Goal: Task Accomplishment & Management: Complete application form

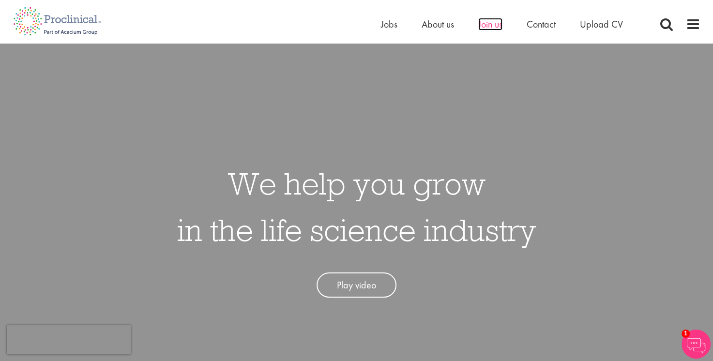
click at [493, 28] on span "Join us" at bounding box center [490, 24] width 24 height 13
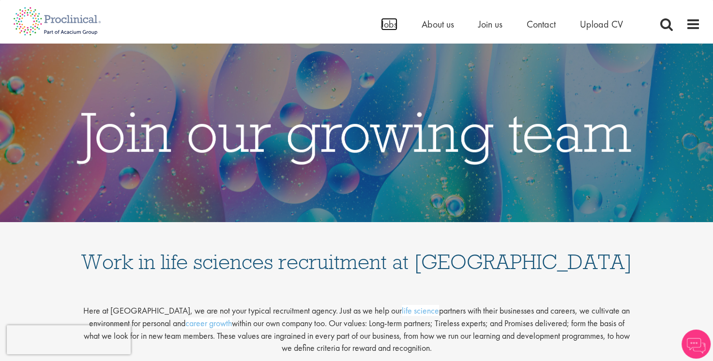
click at [386, 28] on span "Jobs" at bounding box center [389, 24] width 16 height 13
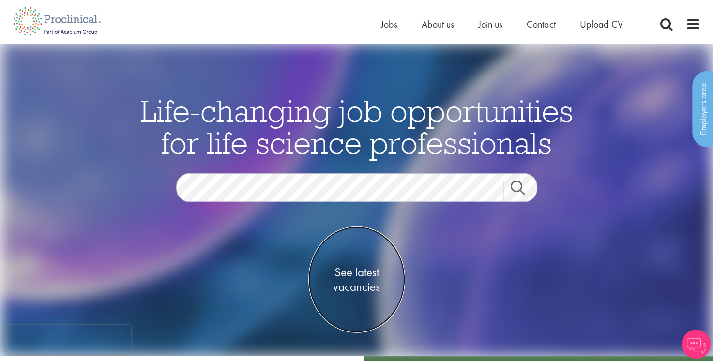
click at [353, 279] on span "See latest vacancies" at bounding box center [356, 279] width 97 height 29
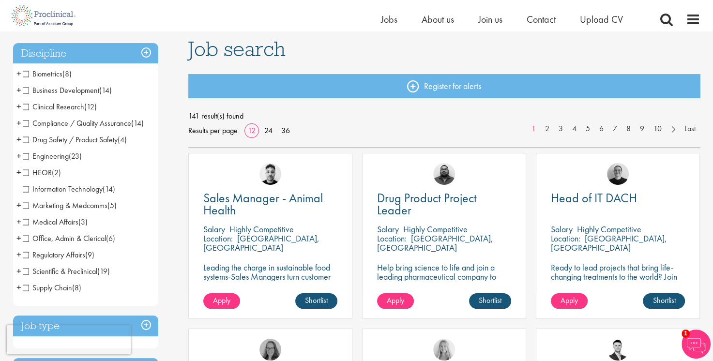
scroll to position [60, 0]
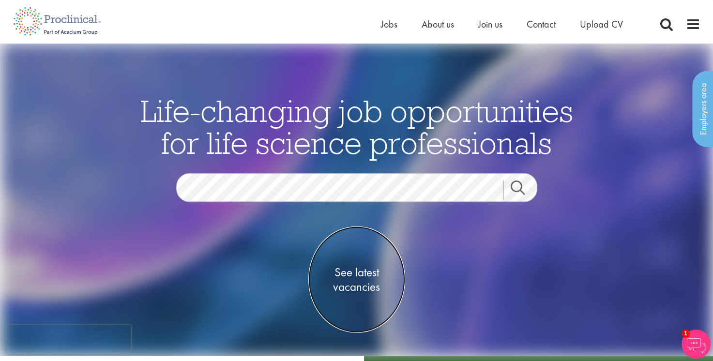
click at [400, 292] on span "See latest vacancies" at bounding box center [356, 279] width 97 height 29
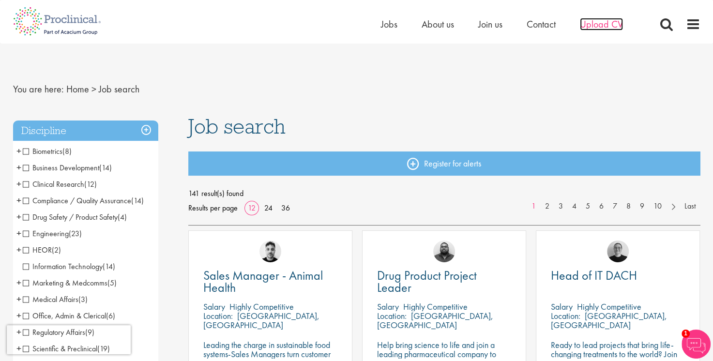
click at [593, 26] on span "Upload CV" at bounding box center [601, 24] width 43 height 13
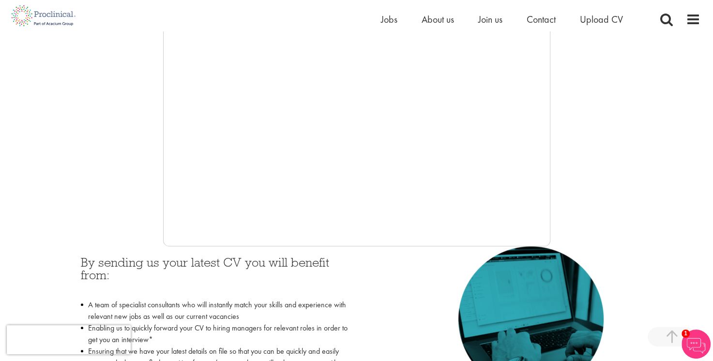
scroll to position [244, 0]
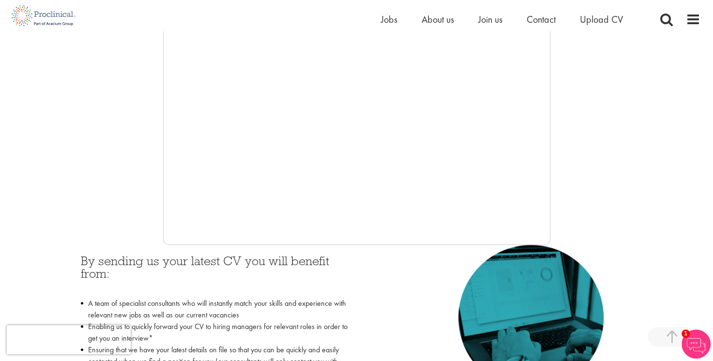
click at [343, 256] on h3 "By sending us your latest CV you will benefit from:" at bounding box center [215, 274] width 269 height 38
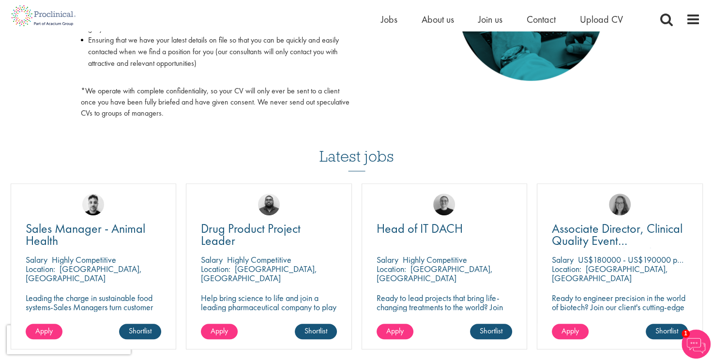
scroll to position [631, 0]
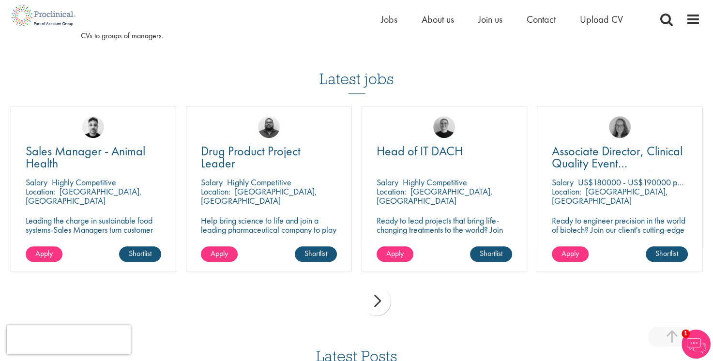
click at [343, 256] on div "Apply Shortlist" at bounding box center [268, 258] width 165 height 25
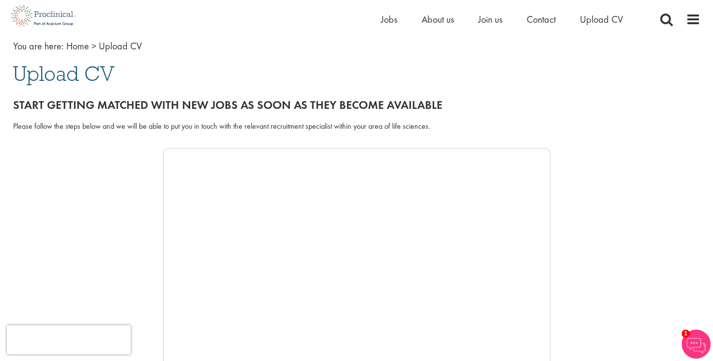
scroll to position [0, 0]
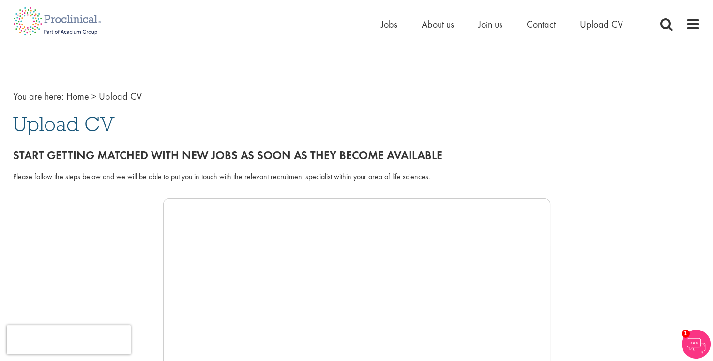
click at [48, 129] on span "Upload CV" at bounding box center [64, 124] width 102 height 26
click at [150, 131] on h1 "Upload CV" at bounding box center [356, 123] width 687 height 21
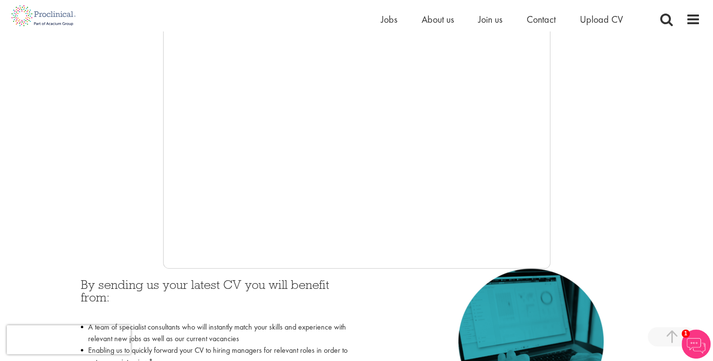
scroll to position [224, 0]
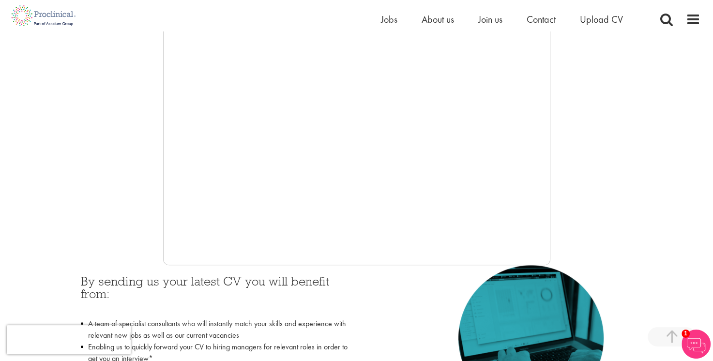
click at [550, 254] on div at bounding box center [356, 120] width 687 height 290
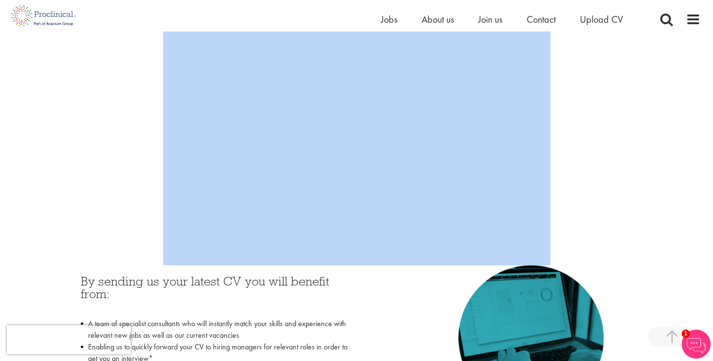
click at [550, 254] on div at bounding box center [356, 120] width 687 height 290
click at [598, 223] on div at bounding box center [356, 120] width 687 height 290
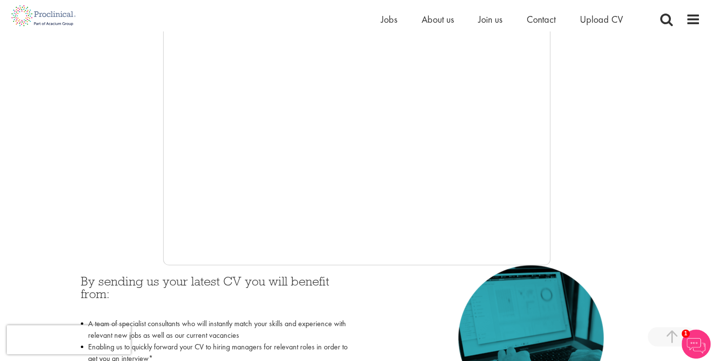
click at [550, 253] on iframe at bounding box center [356, 120] width 387 height 290
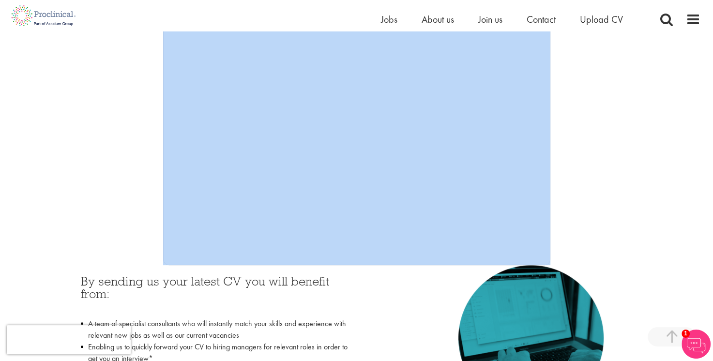
click at [550, 253] on iframe at bounding box center [356, 120] width 387 height 290
drag, startPoint x: 550, startPoint y: 253, endPoint x: 544, endPoint y: 256, distance: 6.5
click at [380, 281] on div "Start getting matched with new jobs as soon as they become available Please fol…" at bounding box center [356, 185] width 687 height 539
